Goal: Transaction & Acquisition: Book appointment/travel/reservation

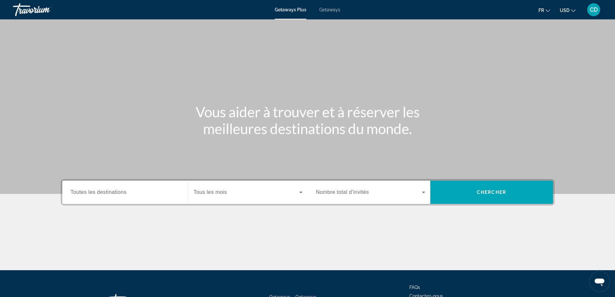
click at [137, 196] on div "Search widget" at bounding box center [125, 192] width 109 height 18
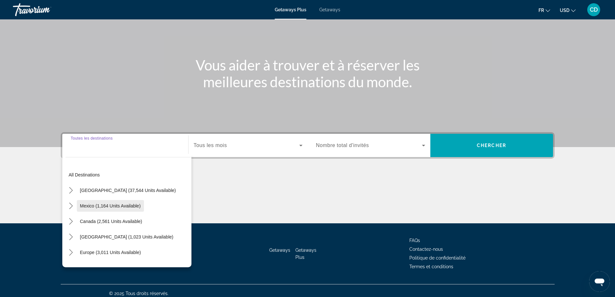
scroll to position [52, 0]
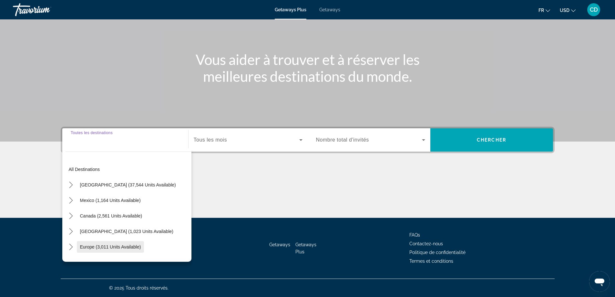
click at [123, 246] on span "Europe (3,011 units available)" at bounding box center [110, 246] width 61 height 5
type input "**********"
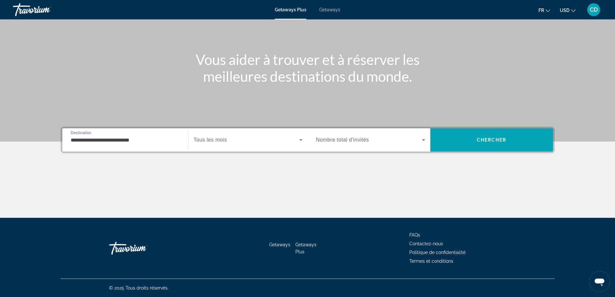
click at [262, 142] on span "Search widget" at bounding box center [247, 140] width 106 height 8
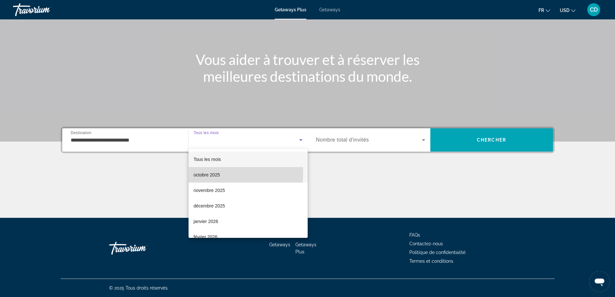
click at [213, 172] on span "octobre 2025" at bounding box center [207, 175] width 26 height 8
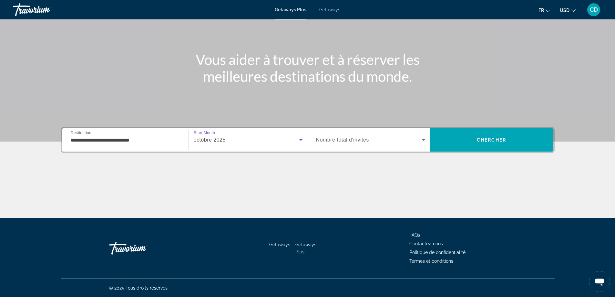
click at [404, 141] on span "Search widget" at bounding box center [369, 140] width 106 height 8
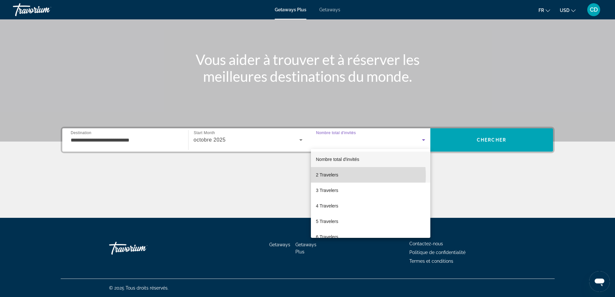
click at [333, 176] on span "2 Travelers" at bounding box center [327, 175] width 22 height 8
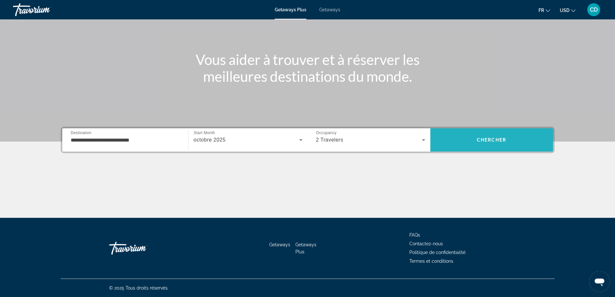
click at [510, 137] on span "Search" at bounding box center [491, 139] width 123 height 15
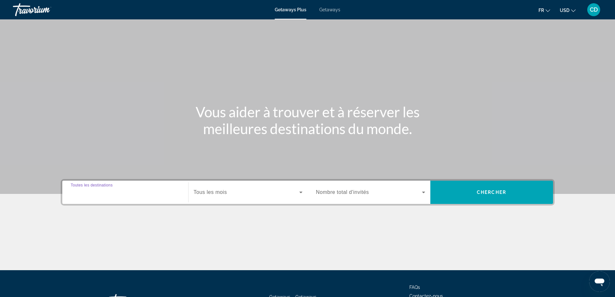
click at [135, 193] on input "Destination Toutes les destinations" at bounding box center [125, 192] width 109 height 8
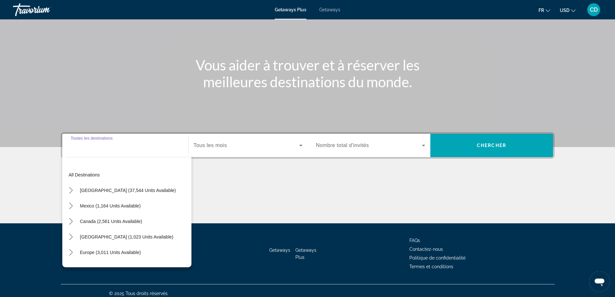
scroll to position [52, 0]
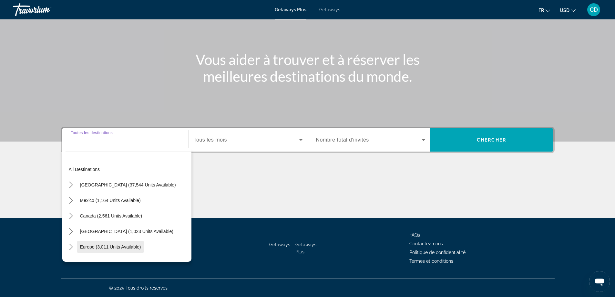
click at [121, 244] on span "Europe (3,011 units available)" at bounding box center [110, 246] width 61 height 5
type input "**********"
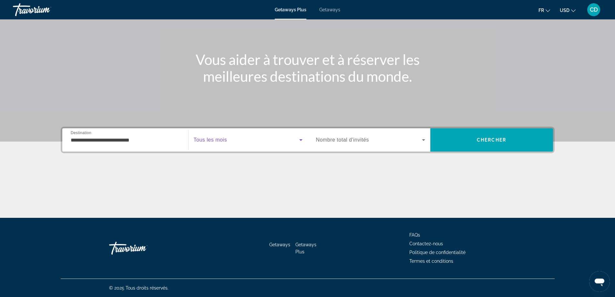
click at [242, 138] on span "Search widget" at bounding box center [247, 140] width 106 height 8
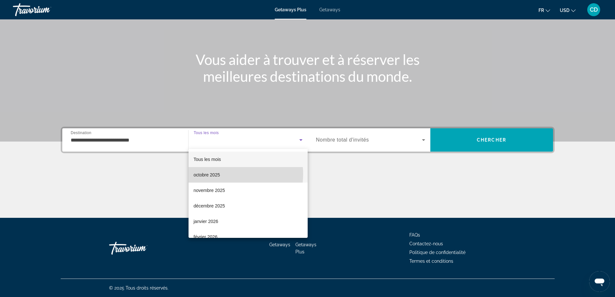
click at [224, 174] on mat-option "octobre 2025" at bounding box center [247, 174] width 119 height 15
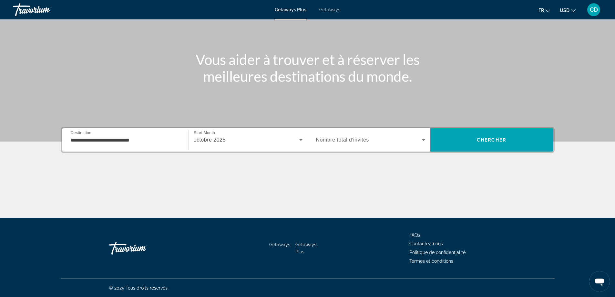
click at [359, 138] on span "Nombre total d'invités" at bounding box center [342, 139] width 53 height 5
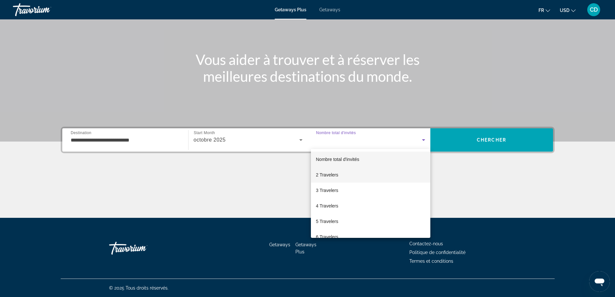
click at [333, 177] on span "2 Travelers" at bounding box center [327, 175] width 22 height 8
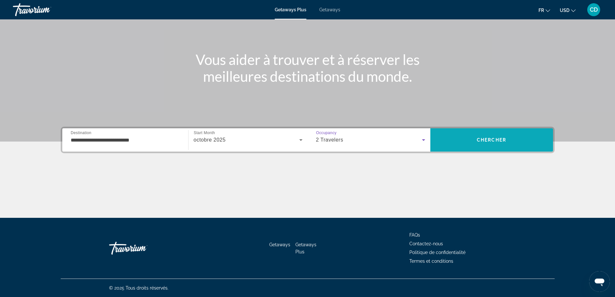
click at [511, 137] on span "Search" at bounding box center [491, 139] width 123 height 15
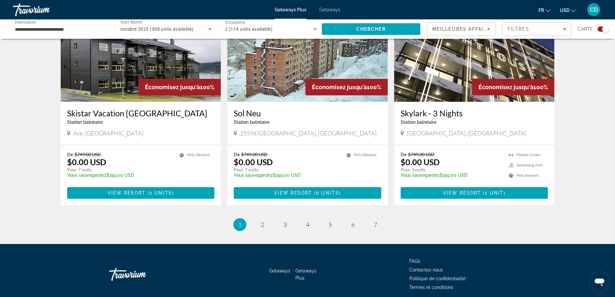
scroll to position [947, 0]
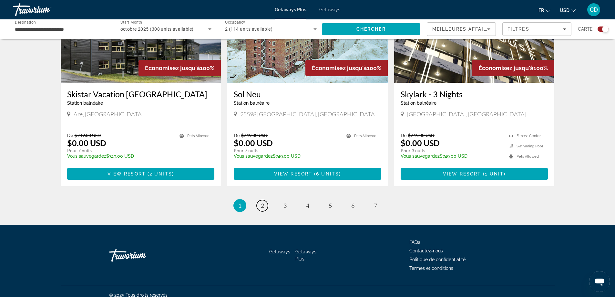
click at [263, 202] on span "2" at bounding box center [262, 205] width 3 height 7
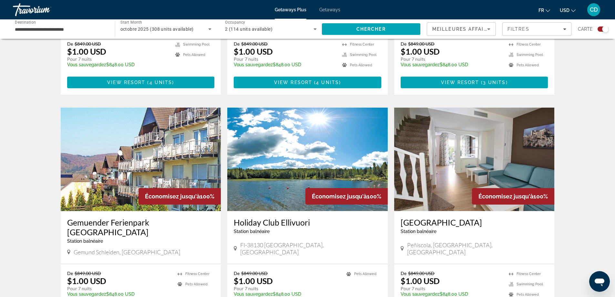
scroll to position [871, 0]
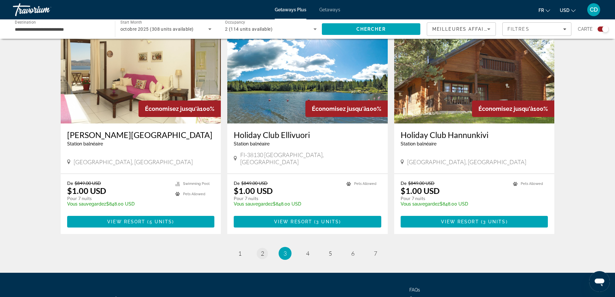
scroll to position [947, 0]
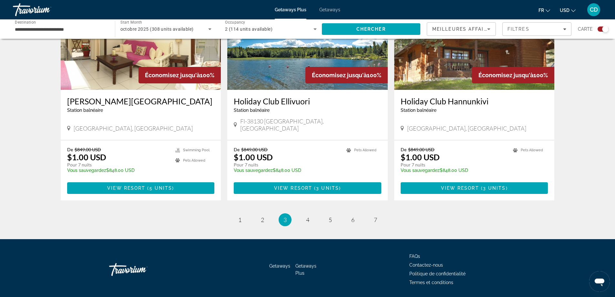
click at [571, 9] on icon "Change currency" at bounding box center [573, 10] width 5 height 5
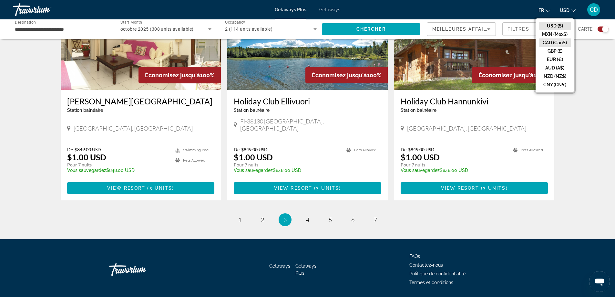
click at [559, 42] on button "CAD (Can$)" at bounding box center [554, 42] width 32 height 8
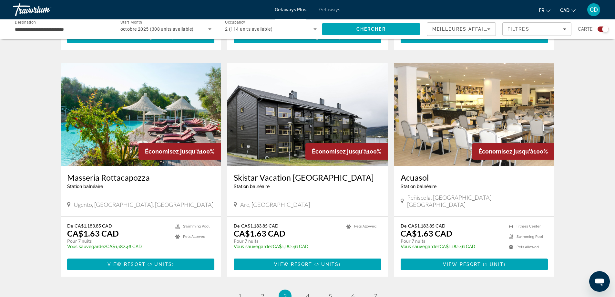
scroll to position [947, 0]
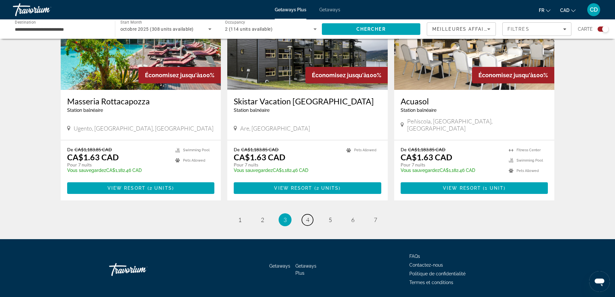
click at [306, 216] on span "4" at bounding box center [307, 219] width 3 height 7
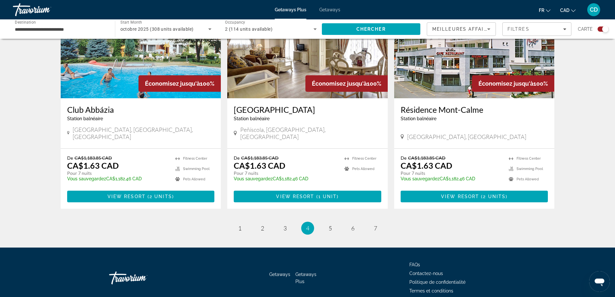
scroll to position [947, 0]
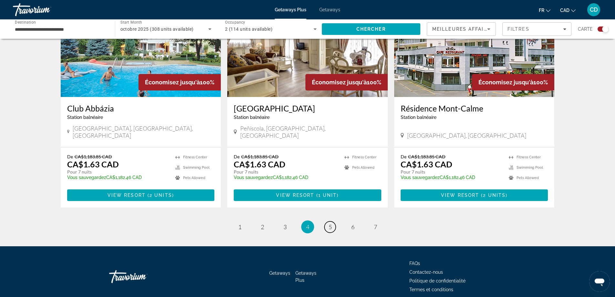
click at [329, 223] on span "5" at bounding box center [329, 226] width 3 height 7
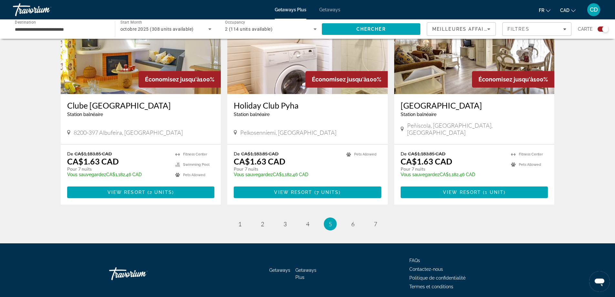
scroll to position [947, 0]
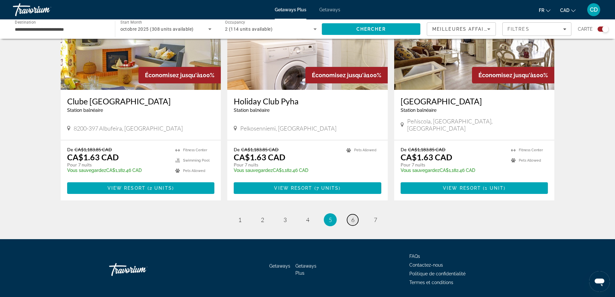
click at [354, 216] on span "6" at bounding box center [352, 219] width 3 height 7
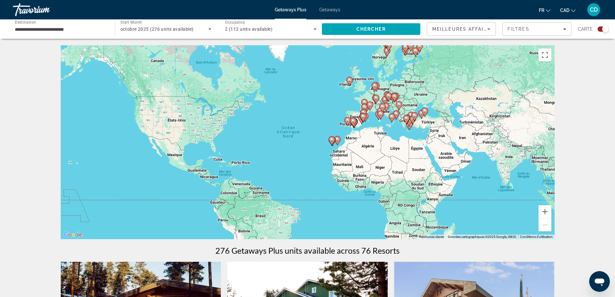
click at [411, 119] on gmp-advanced-marker "Main content" at bounding box center [414, 117] width 6 height 10
type input "**********"
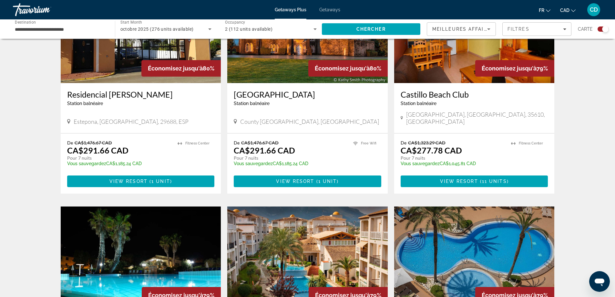
scroll to position [903, 0]
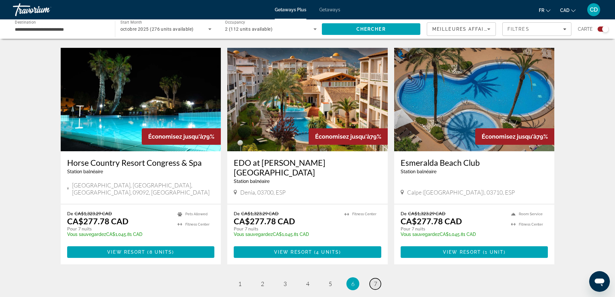
click at [374, 280] on span "7" at bounding box center [375, 283] width 3 height 7
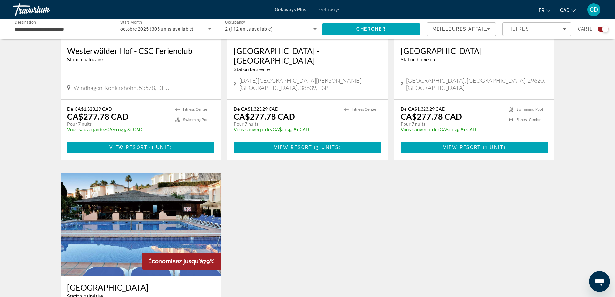
scroll to position [936, 0]
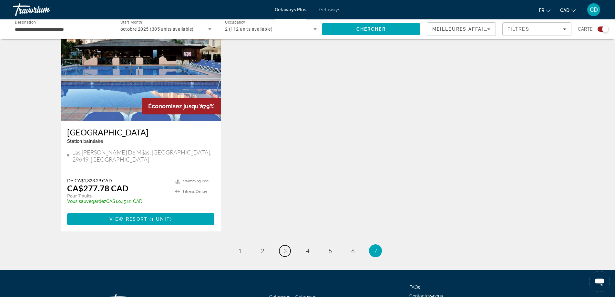
drag, startPoint x: 288, startPoint y: 216, endPoint x: 292, endPoint y: 217, distance: 4.2
click at [290, 245] on link "page 3" at bounding box center [284, 250] width 11 height 11
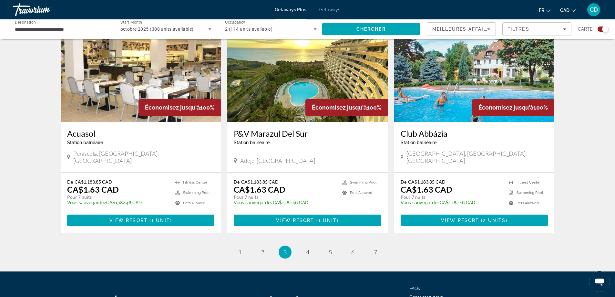
scroll to position [947, 0]
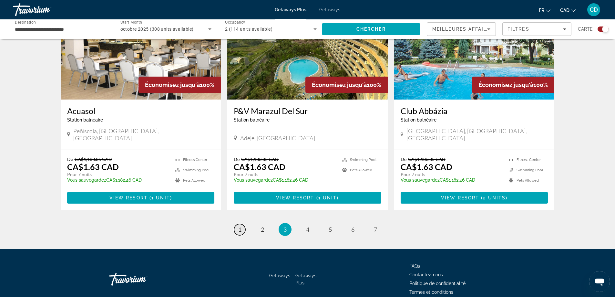
click at [239, 226] on span "1" at bounding box center [239, 229] width 3 height 7
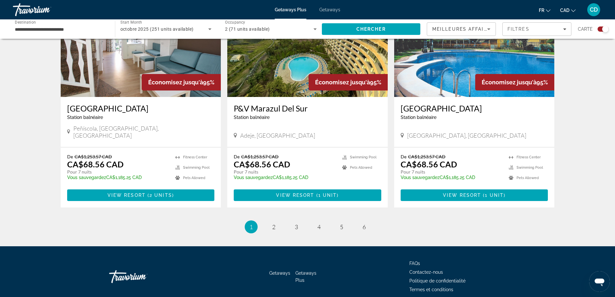
scroll to position [947, 0]
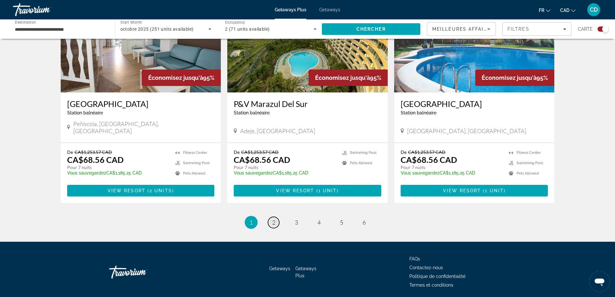
click at [275, 218] on span "2" at bounding box center [273, 221] width 3 height 7
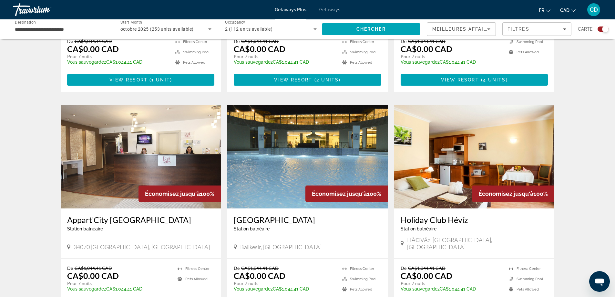
scroll to position [903, 0]
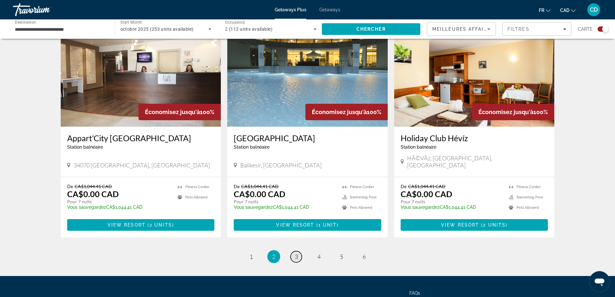
click at [298, 251] on link "page 3" at bounding box center [295, 256] width 11 height 11
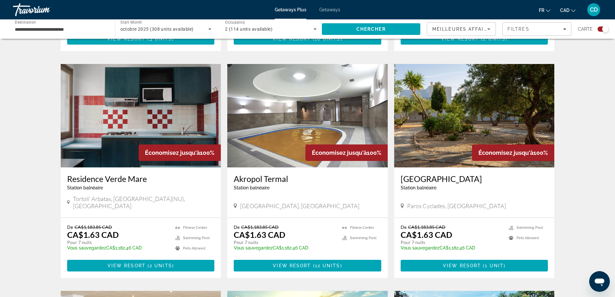
scroll to position [645, 0]
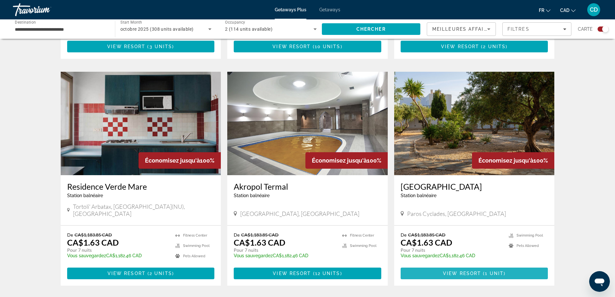
click at [490, 265] on span "Main content" at bounding box center [473, 272] width 147 height 15
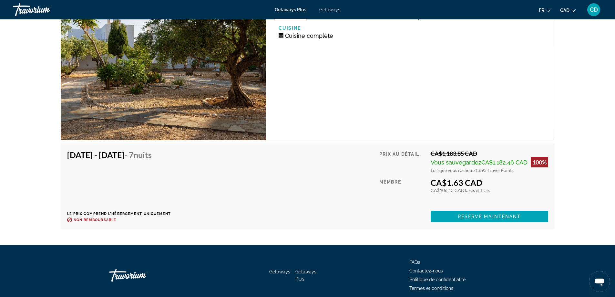
scroll to position [1194, 0]
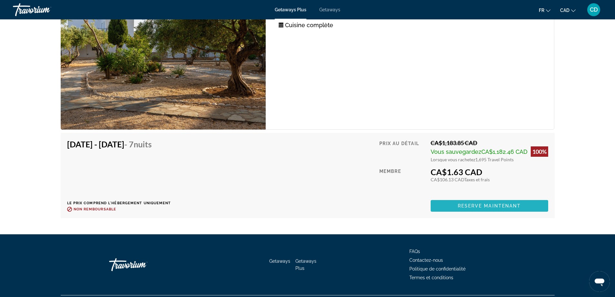
click at [485, 207] on span "Reserve maintenant" at bounding box center [489, 205] width 63 height 5
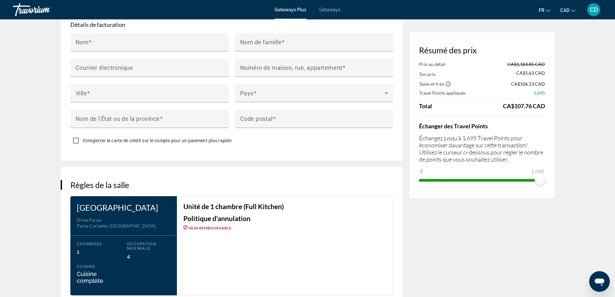
scroll to position [742, 0]
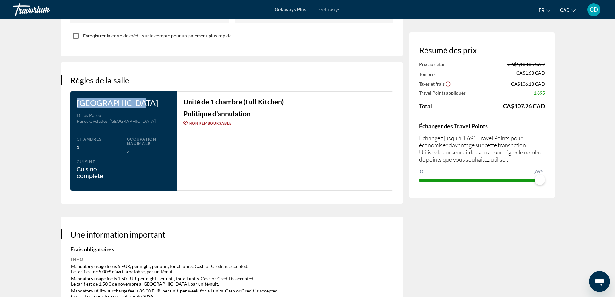
drag, startPoint x: 128, startPoint y: 101, endPoint x: 55, endPoint y: 93, distance: 74.3
drag, startPoint x: 131, startPoint y: 101, endPoint x: 51, endPoint y: 100, distance: 79.7
copy h3 "[GEOGRAPHIC_DATA]"
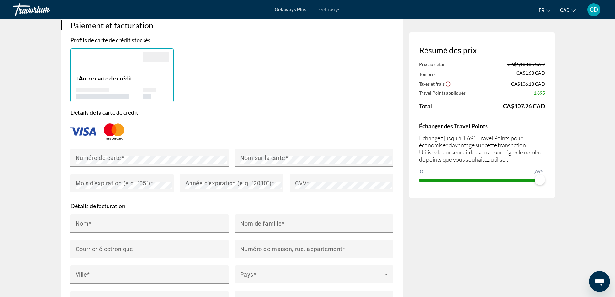
scroll to position [419, 0]
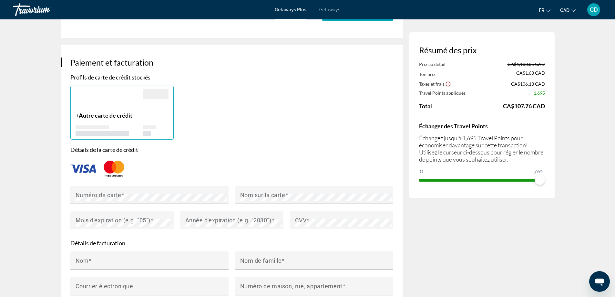
click at [463, 213] on div "Résumé des prix Prix au détail CA$1,183.85 CAD Ton prix CA$1.63 CAD Taxes et fr…" at bounding box center [481, 287] width 145 height 1317
click at [364, 134] on div "+ Autre carte de crédit" at bounding box center [231, 113] width 329 height 54
click at [407, 31] on div "**********" at bounding box center [235, 287] width 348 height 1317
drag, startPoint x: 410, startPoint y: 46, endPoint x: 410, endPoint y: 50, distance: 3.9
click at [411, 50] on div "Résumé des prix Prix au détail CA$1,183.85 CAD Ton prix CA$1.63 CAD Taxes et fr…" at bounding box center [481, 115] width 145 height 166
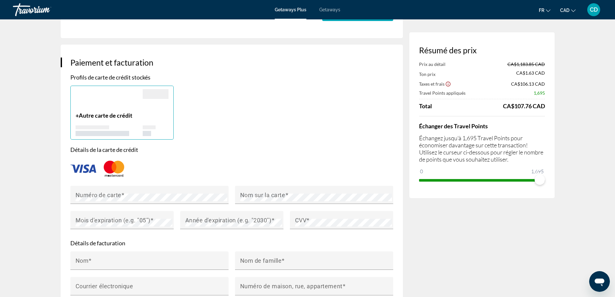
click at [565, 100] on div "Réservation de villégiature Résumé des prix Prix au détail CA$1,183.85 CAD Ton …" at bounding box center [307, 279] width 519 height 1359
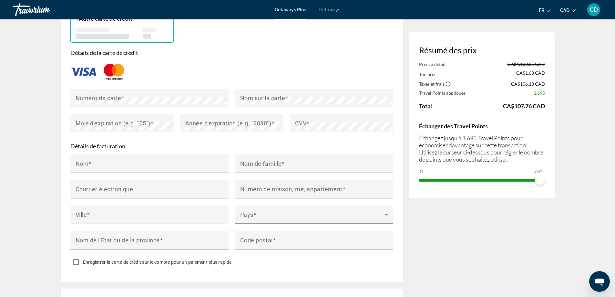
scroll to position [452, 0]
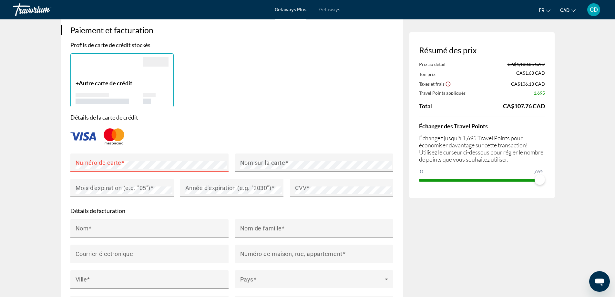
click at [487, 224] on div "Résumé des prix Prix au détail CA$1,183.85 CAD Ton prix CA$1.63 CAD Taxes et fr…" at bounding box center [481, 255] width 145 height 1317
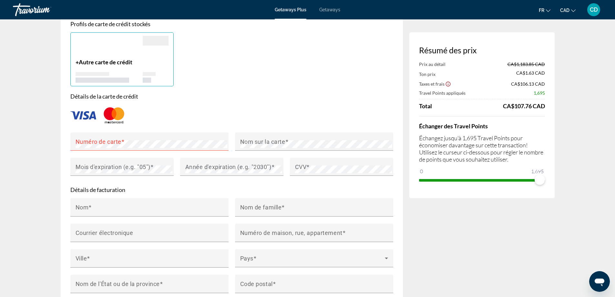
scroll to position [484, 0]
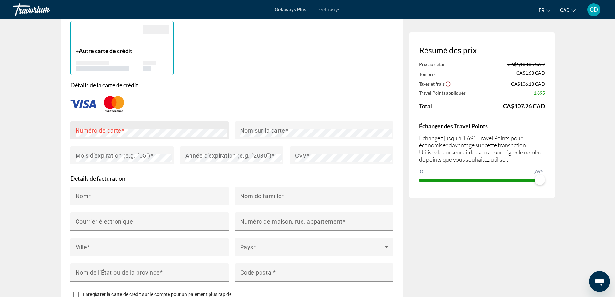
click at [123, 129] on span "Main content" at bounding box center [122, 129] width 3 height 7
click at [280, 131] on mat-label "Nom sur la carte" at bounding box center [262, 129] width 45 height 7
click at [127, 155] on mat-label "Mois d'expiration (e.g. "05")" at bounding box center [112, 155] width 75 height 7
click at [204, 153] on mat-label "Année d'expiration (e.g. "2030")" at bounding box center [228, 155] width 86 height 7
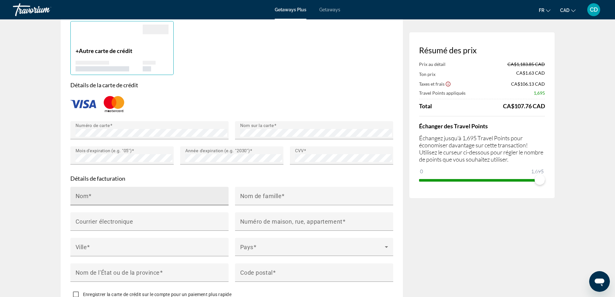
click at [118, 190] on div "Nom" at bounding box center [151, 195] width 152 height 18
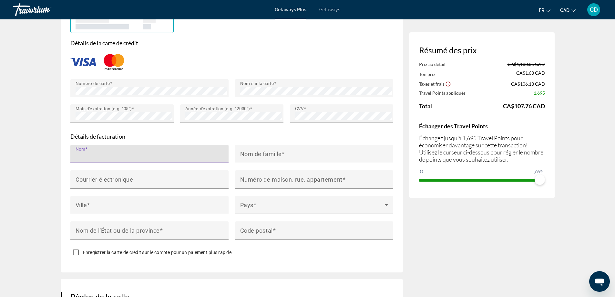
scroll to position [548, 0]
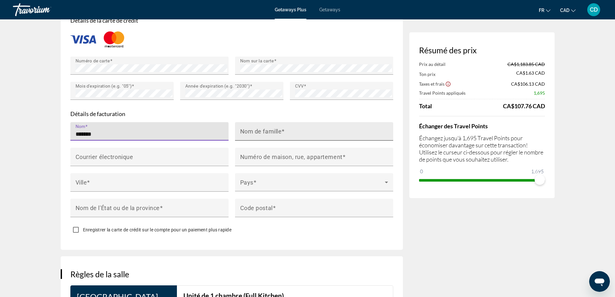
type input "******"
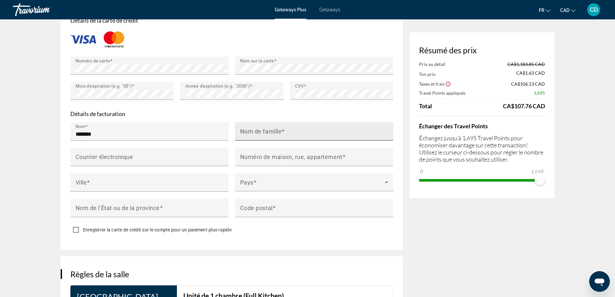
click at [265, 125] on div "Nom de famille" at bounding box center [316, 131] width 152 height 18
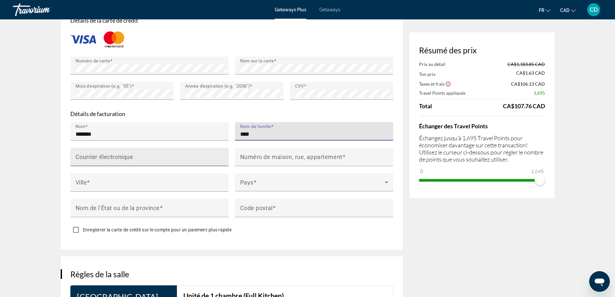
type input "****"
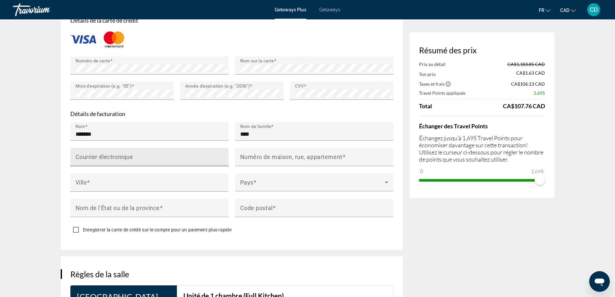
click at [126, 156] on mat-label "Courrier électronique" at bounding box center [104, 156] width 58 height 7
click at [126, 156] on input "Courrier électronique" at bounding box center [151, 160] width 152 height 8
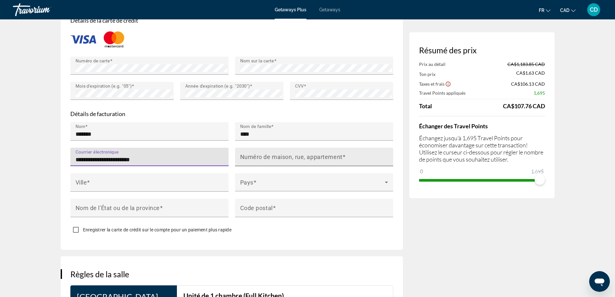
type input "**********"
click at [275, 153] on mat-label "Numéro de maison, rue, appartement" at bounding box center [291, 156] width 102 height 7
click at [275, 156] on input "Numéro de maison, rue, appartement" at bounding box center [316, 160] width 152 height 8
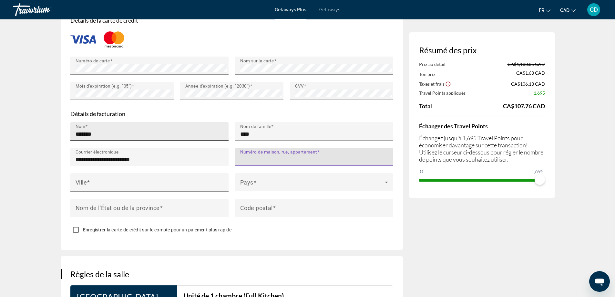
click at [105, 132] on input "******" at bounding box center [151, 134] width 152 height 8
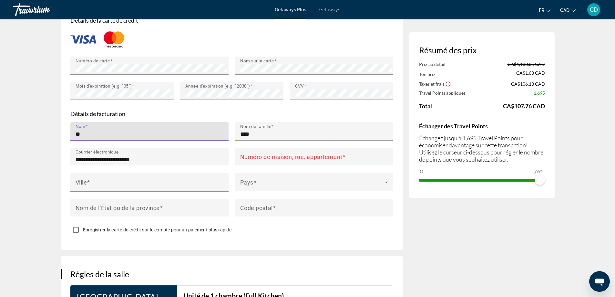
type input "*"
click at [254, 133] on input "****" at bounding box center [316, 134] width 152 height 8
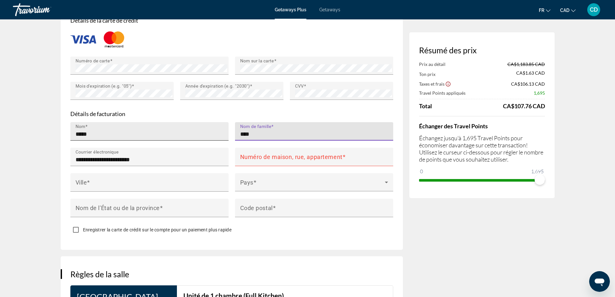
click at [92, 132] on input "*****" at bounding box center [151, 134] width 152 height 8
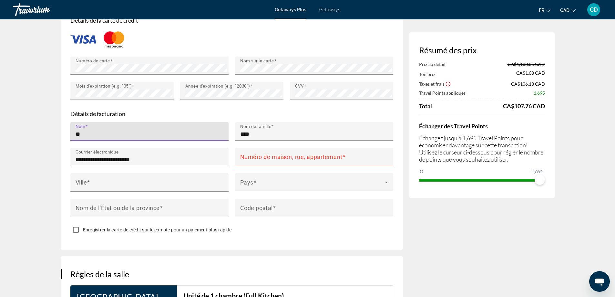
type input "*"
type input "******"
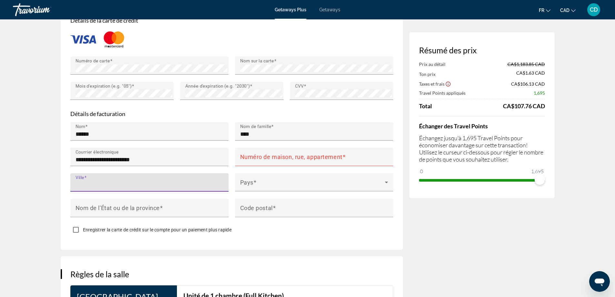
click at [117, 181] on input "Ville" at bounding box center [151, 185] width 152 height 8
type input "*****"
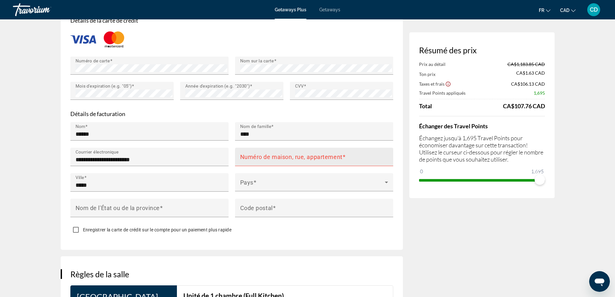
click at [263, 155] on mat-label "Numéro de maison, rue, appartement" at bounding box center [291, 156] width 102 height 7
click at [263, 156] on input "Numéro de maison, rue, appartement" at bounding box center [316, 160] width 152 height 8
type input "*"
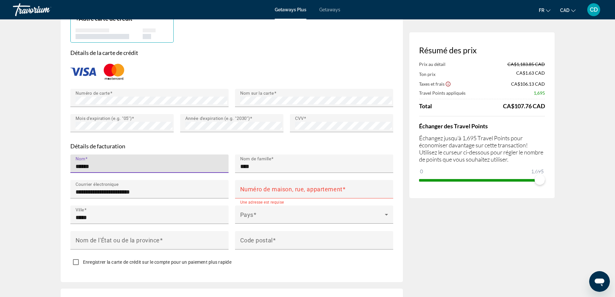
click at [101, 164] on input "******" at bounding box center [151, 166] width 152 height 8
type input "*"
click at [258, 164] on input "****" at bounding box center [316, 166] width 152 height 8
click at [139, 165] on input "*****" at bounding box center [151, 166] width 152 height 8
type input "*"
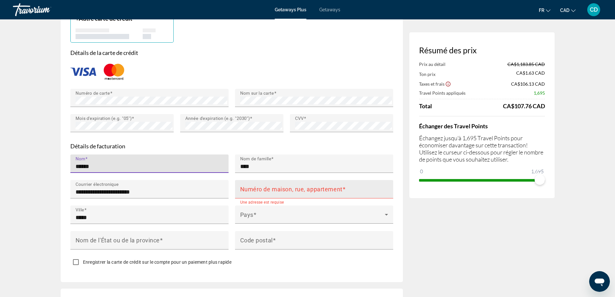
type input "******"
click at [266, 188] on mat-label "Numéro de maison, rue, appartement" at bounding box center [291, 188] width 102 height 7
click at [266, 188] on input "Numéro de maison, rue, appartement" at bounding box center [316, 192] width 152 height 8
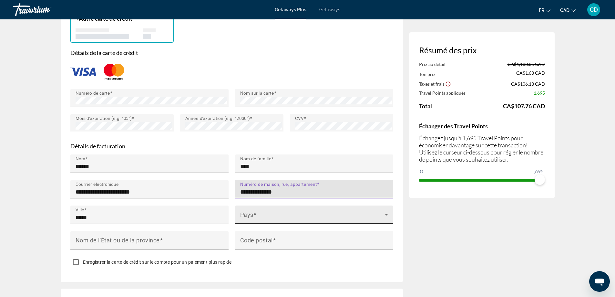
type input "**********"
click at [256, 211] on span "Main content" at bounding box center [254, 214] width 3 height 7
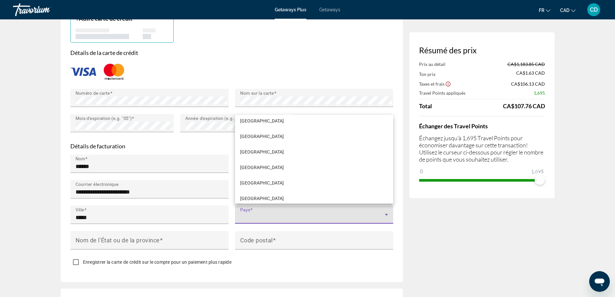
scroll to position [613, 0]
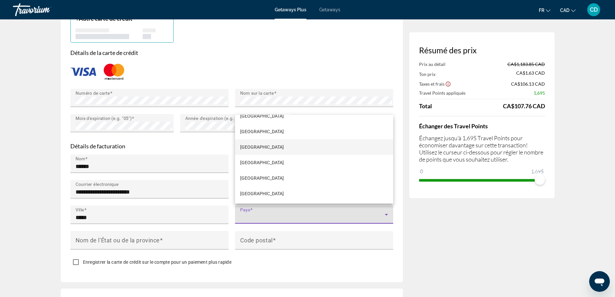
click at [254, 147] on span "[GEOGRAPHIC_DATA]" at bounding box center [262, 147] width 44 height 8
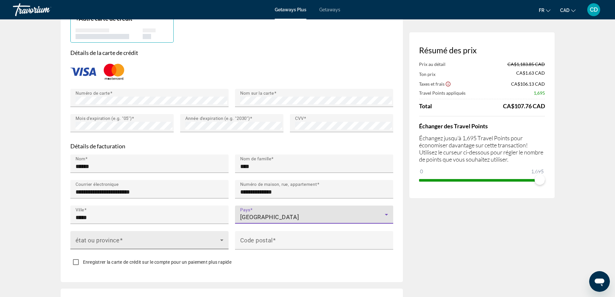
click at [129, 231] on div "état ou province" at bounding box center [149, 240] width 148 height 18
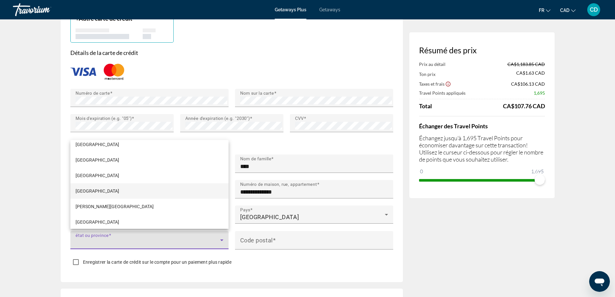
scroll to position [149, 0]
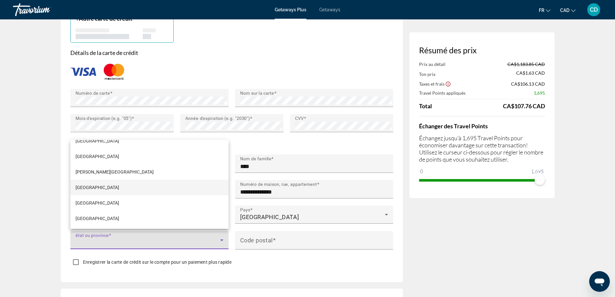
click at [94, 185] on mat-option "[GEOGRAPHIC_DATA]" at bounding box center [149, 186] width 158 height 15
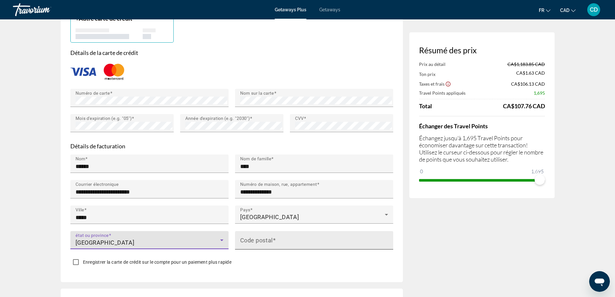
click at [270, 237] on mat-label "Code postal" at bounding box center [256, 239] width 33 height 7
click at [270, 239] on input "Code postal" at bounding box center [316, 243] width 152 height 8
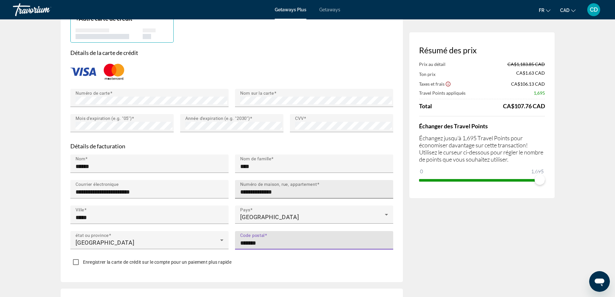
type input "*******"
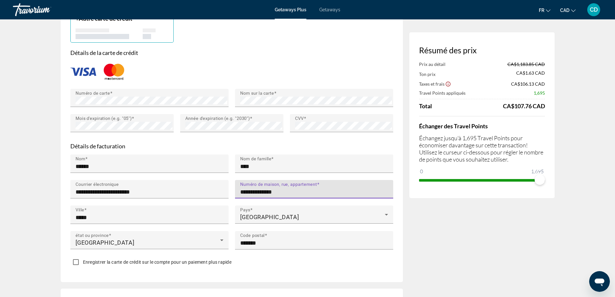
drag, startPoint x: 283, startPoint y: 188, endPoint x: 229, endPoint y: 194, distance: 54.5
click at [229, 194] on div "**********" at bounding box center [231, 205] width 329 height 102
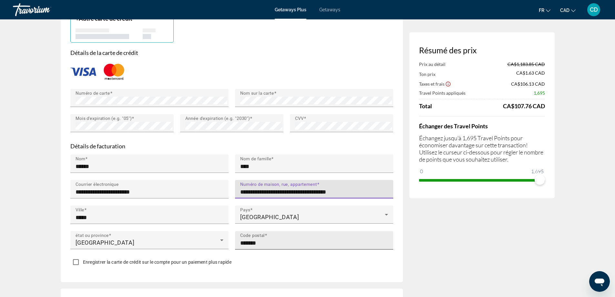
type input "**********"
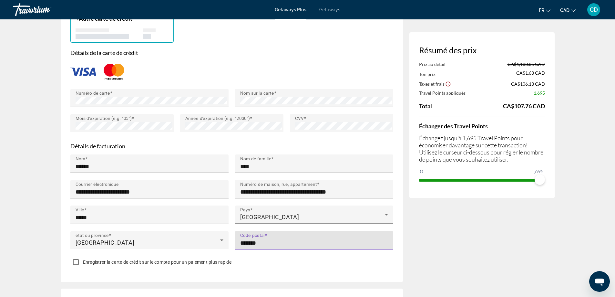
drag, startPoint x: 266, startPoint y: 238, endPoint x: 229, endPoint y: 241, distance: 36.5
click at [227, 240] on div "**********" at bounding box center [231, 205] width 329 height 102
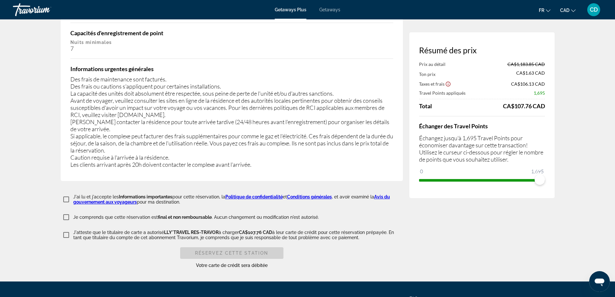
scroll to position [1158, 0]
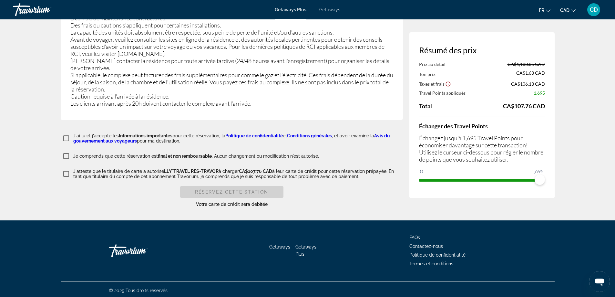
type input "******"
click at [239, 189] on span "Réservez cette station" at bounding box center [231, 191] width 73 height 5
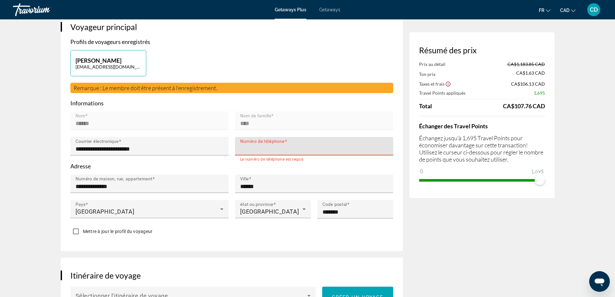
click at [260, 149] on input "Numéro de téléphone" at bounding box center [316, 149] width 152 height 8
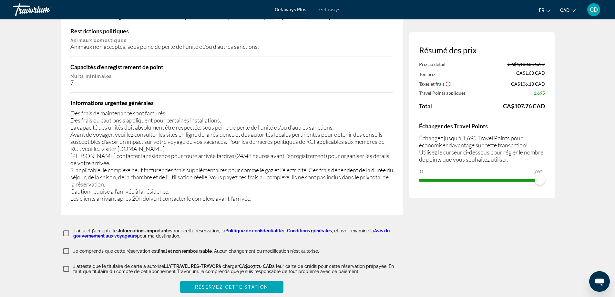
scroll to position [1158, 0]
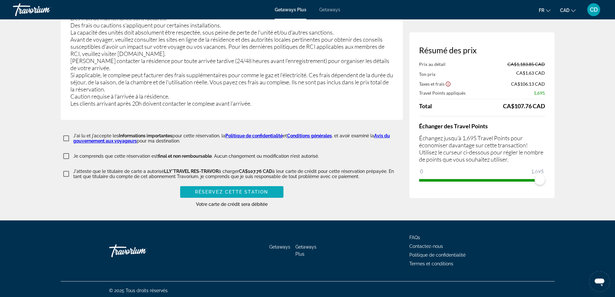
type input "**********"
click at [239, 187] on button "Réservez cette station" at bounding box center [231, 192] width 103 height 12
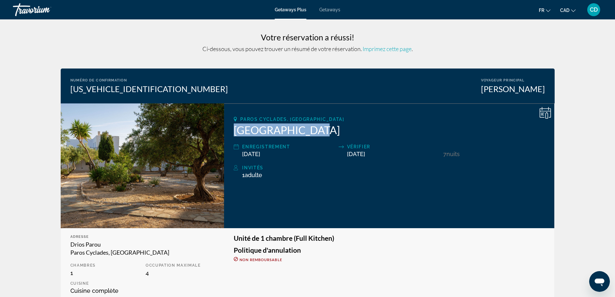
drag, startPoint x: 235, startPoint y: 131, endPoint x: 318, endPoint y: 128, distance: 83.0
click at [318, 128] on h2 "[GEOGRAPHIC_DATA]" at bounding box center [389, 129] width 311 height 13
copy h2 "[GEOGRAPHIC_DATA]"
